Goal: Use online tool/utility: Utilize a website feature to perform a specific function

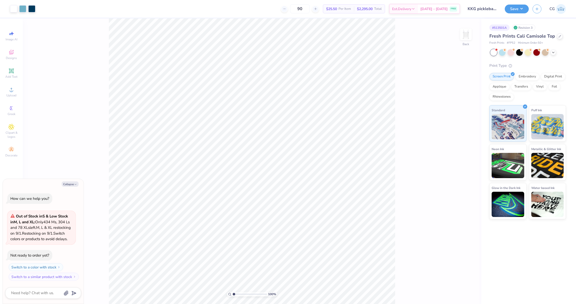
drag, startPoint x: 234, startPoint y: 293, endPoint x: 229, endPoint y: 294, distance: 4.4
click at [233, 294] on input "range" at bounding box center [250, 294] width 34 height 5
type textarea "x"
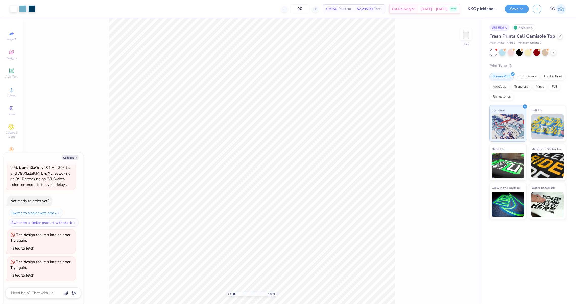
click at [559, 10] on img at bounding box center [561, 9] width 10 height 10
click at [310, 6] on input "90" at bounding box center [300, 8] width 20 height 9
click at [307, 6] on input "90" at bounding box center [300, 8] width 20 height 9
type input "80"
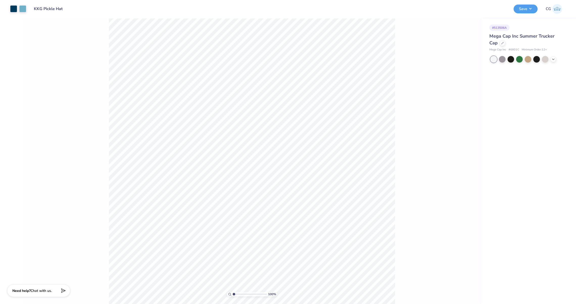
click at [551, 61] on div at bounding box center [528, 59] width 76 height 7
click at [554, 59] on polyline at bounding box center [553, 58] width 2 height 1
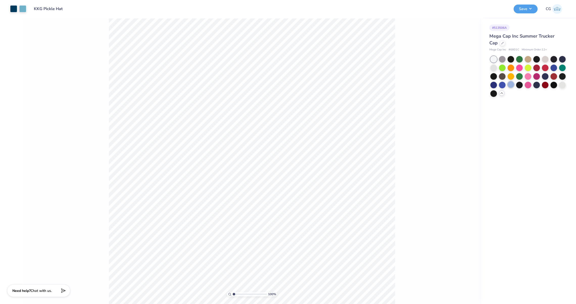
click at [510, 86] on div at bounding box center [510, 84] width 7 height 7
